Goal: Information Seeking & Learning: Learn about a topic

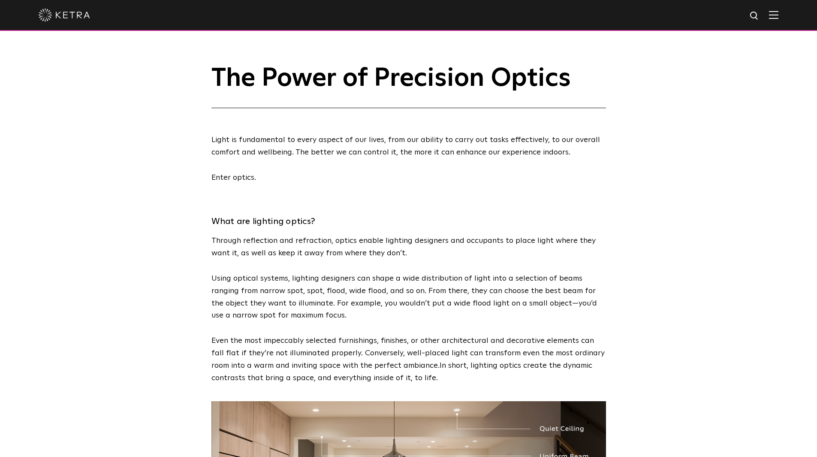
click at [156, 65] on div "The Power of Precision Optics" at bounding box center [408, 75] width 817 height 65
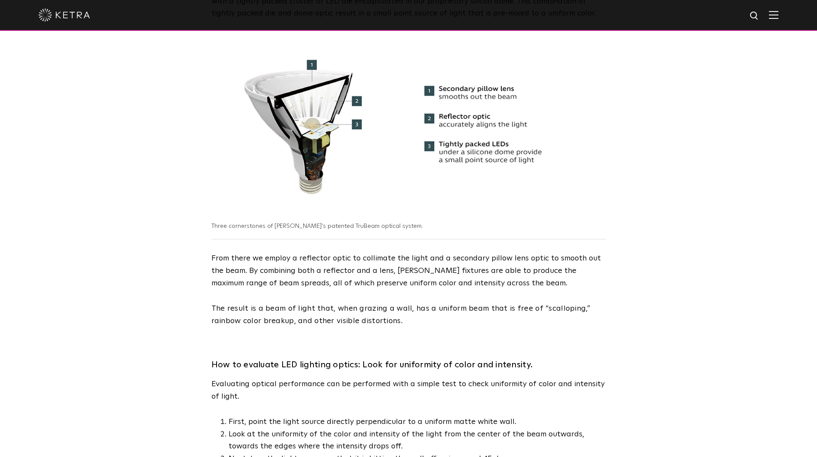
scroll to position [821, 0]
